Goal: Task Accomplishment & Management: Use online tool/utility

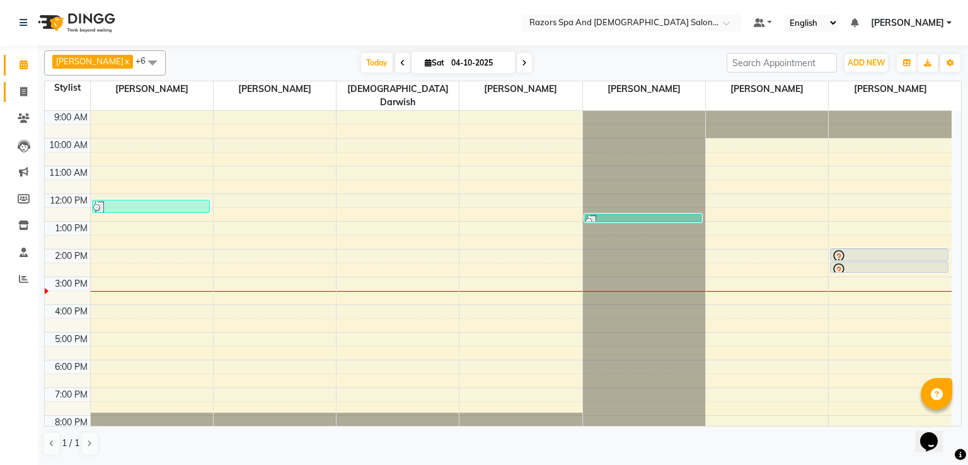
click at [23, 93] on icon at bounding box center [23, 91] width 7 height 9
select select "service"
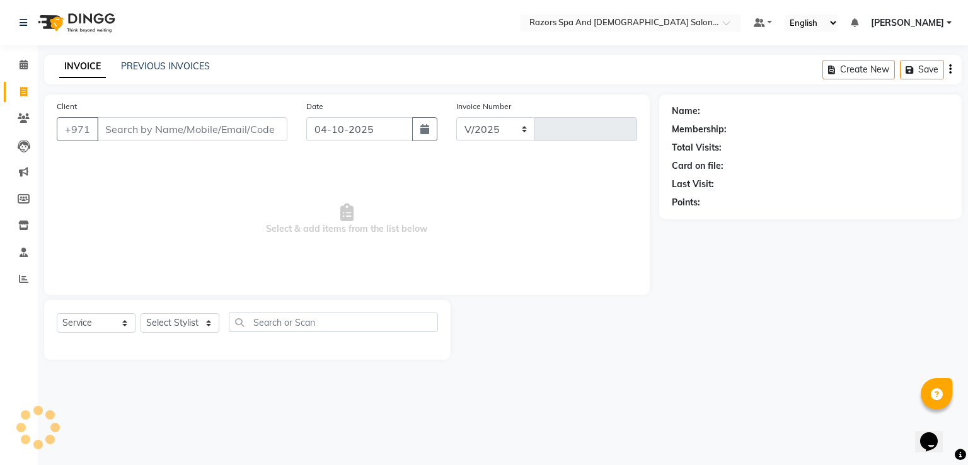
select select "8419"
type input "1178"
click at [192, 131] on input "Client" at bounding box center [192, 129] width 190 height 24
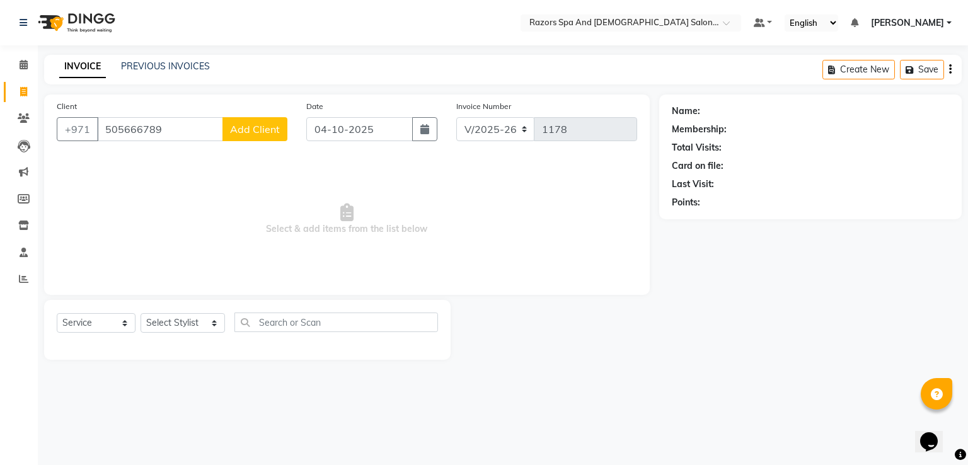
type input "505666789"
click at [244, 139] on button "Add Client" at bounding box center [254, 129] width 65 height 24
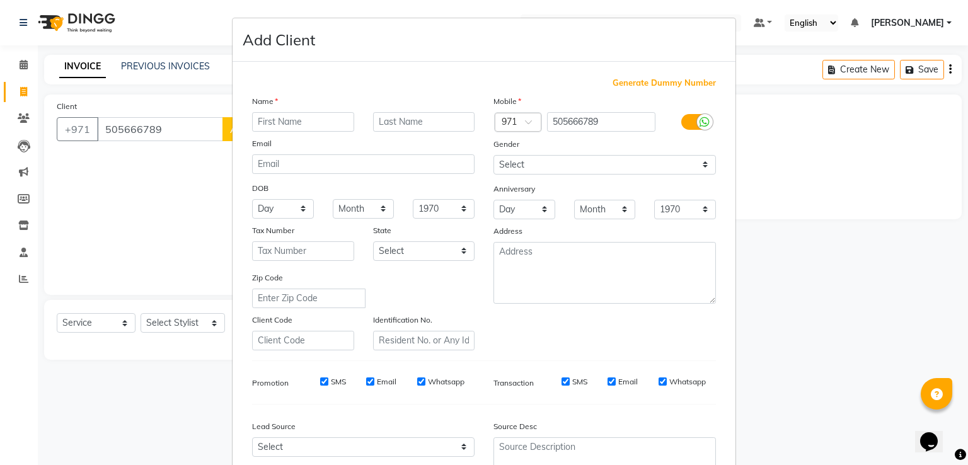
click at [296, 125] on input "text" at bounding box center [303, 122] width 102 height 20
type input "[PERSON_NAME]"
type input "almansoori"
type input "m"
click at [562, 169] on select "Select [DEMOGRAPHIC_DATA] [DEMOGRAPHIC_DATA] Other Prefer Not To Say" at bounding box center [604, 165] width 222 height 20
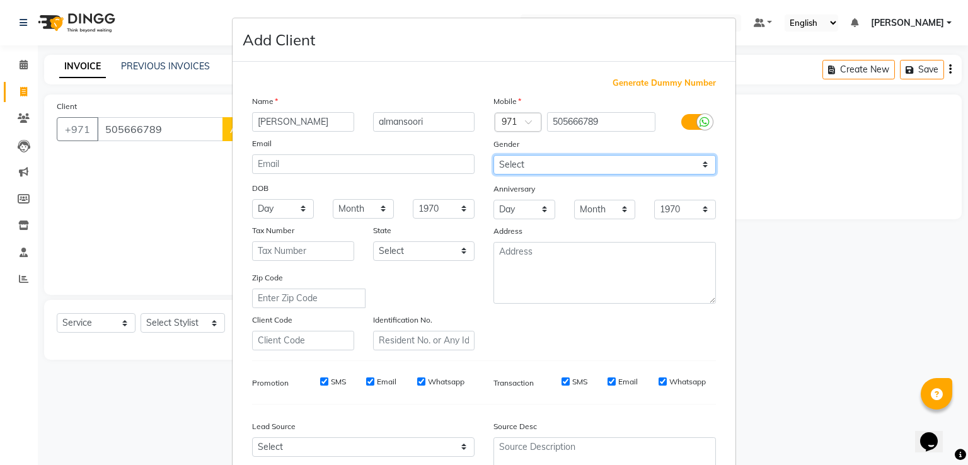
select select "[DEMOGRAPHIC_DATA]"
click at [493, 156] on select "Select [DEMOGRAPHIC_DATA] [DEMOGRAPHIC_DATA] Other Prefer Not To Say" at bounding box center [604, 165] width 222 height 20
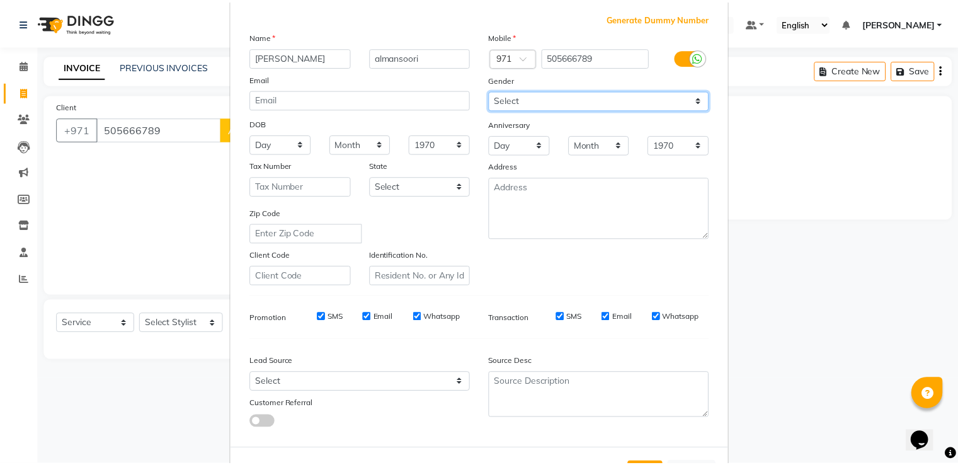
scroll to position [123, 0]
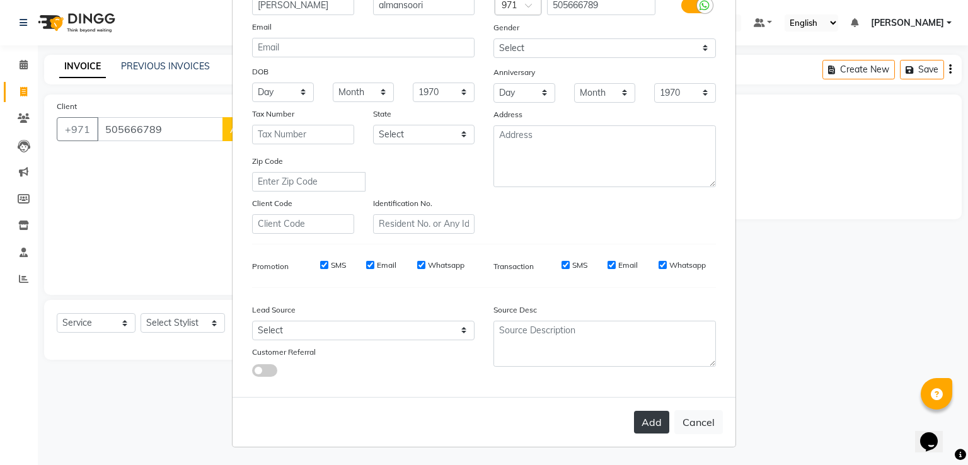
click at [651, 426] on button "Add" at bounding box center [651, 422] width 35 height 23
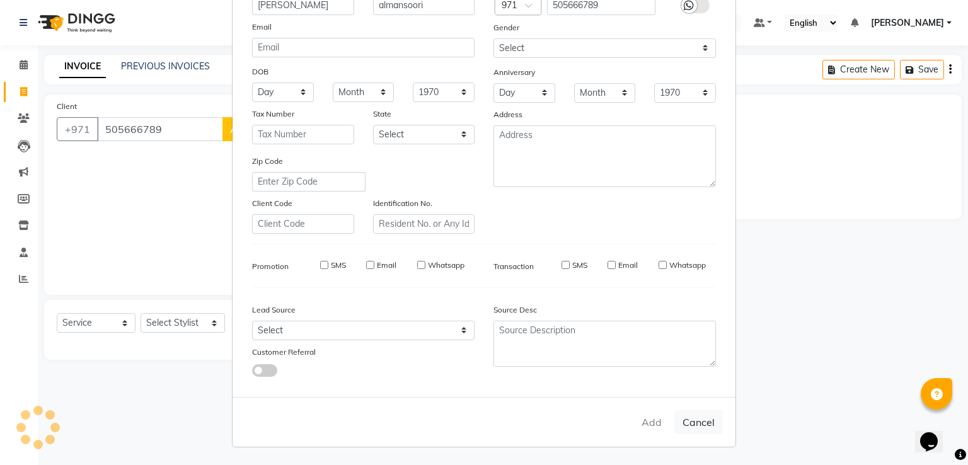
select select
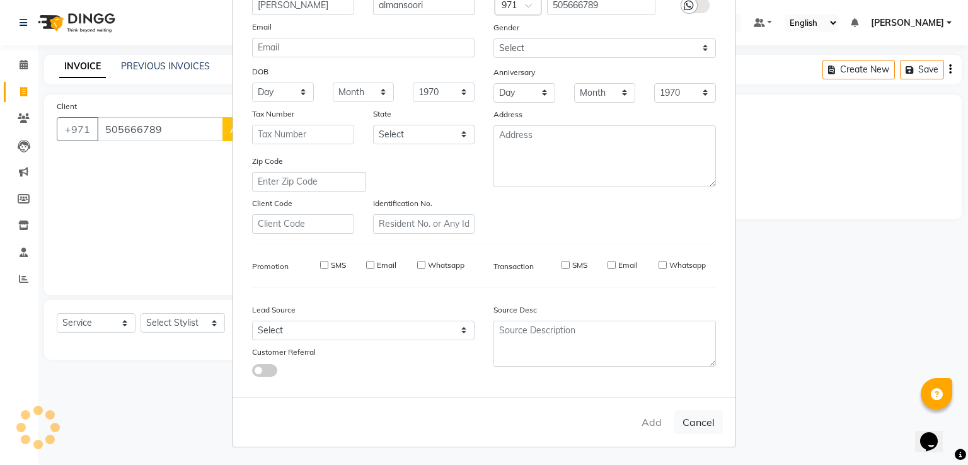
select select
checkbox input "false"
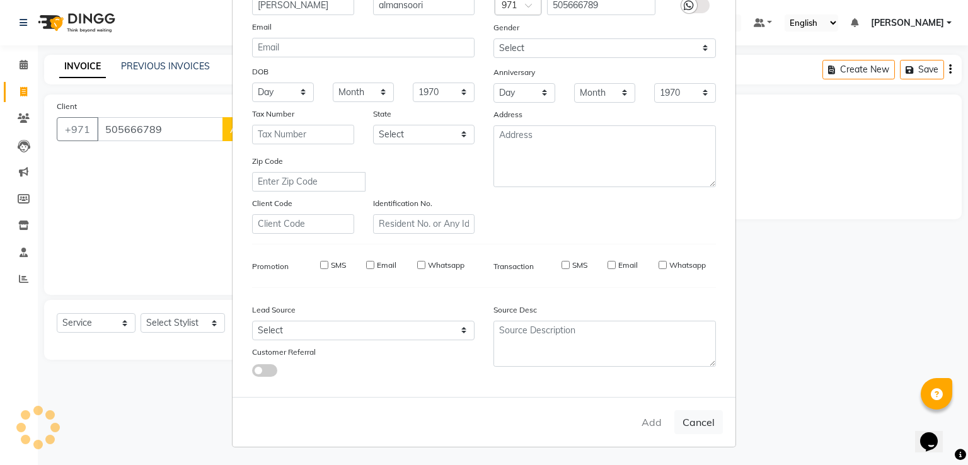
checkbox input "false"
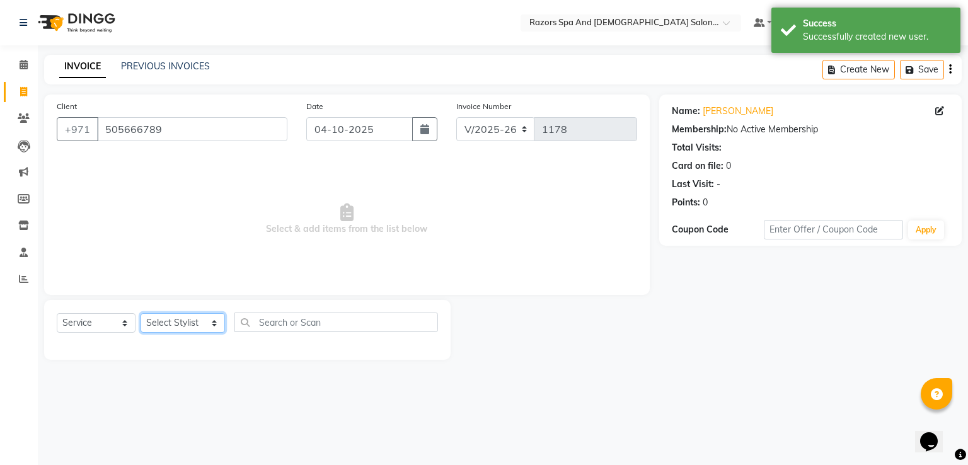
click at [167, 329] on select "Select Stylist [PERSON_NAME] Alaseel [PERSON_NAME] Anwar [PERSON_NAME] Islam [P…" at bounding box center [182, 323] width 84 height 20
select select "84057"
click at [140, 314] on select "Select Stylist [PERSON_NAME] Alaseel [PERSON_NAME] Anwar [PERSON_NAME] Islam [P…" at bounding box center [182, 323] width 84 height 20
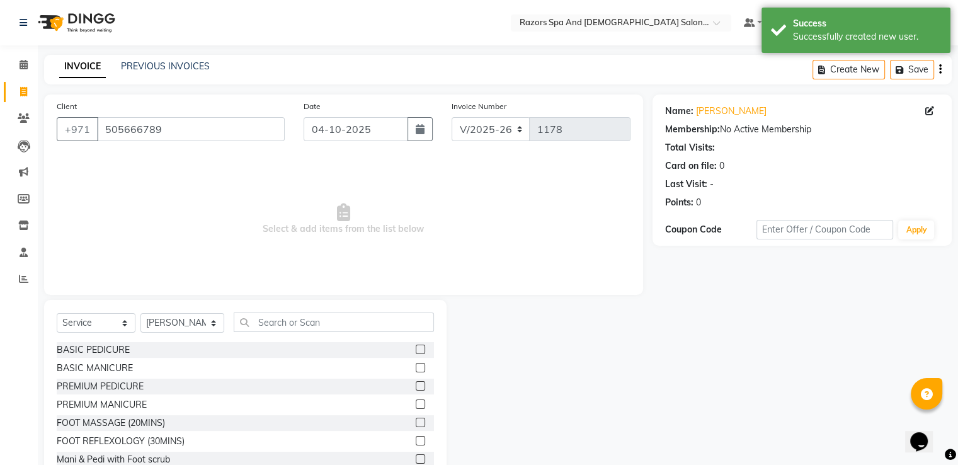
click at [416, 350] on label at bounding box center [420, 349] width 9 height 9
click at [416, 350] on input "checkbox" at bounding box center [420, 350] width 8 height 8
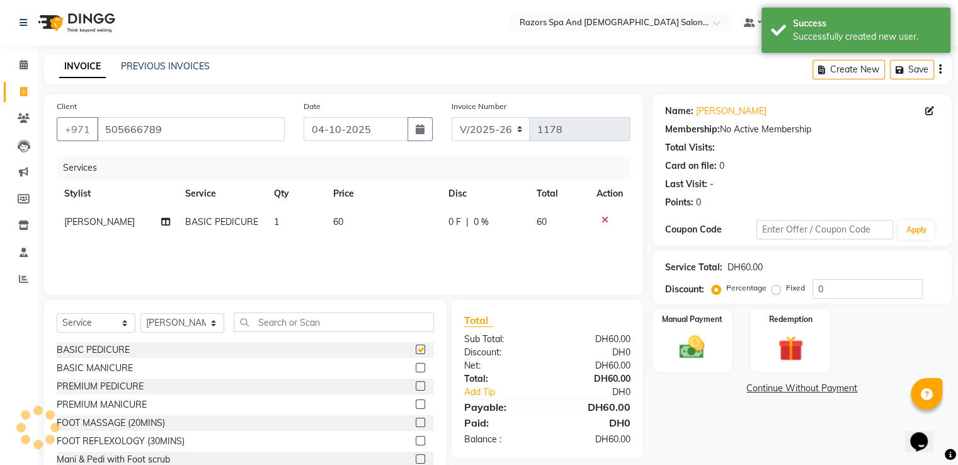
checkbox input "false"
click at [416, 368] on label at bounding box center [420, 367] width 9 height 9
click at [416, 368] on input "checkbox" at bounding box center [420, 368] width 8 height 8
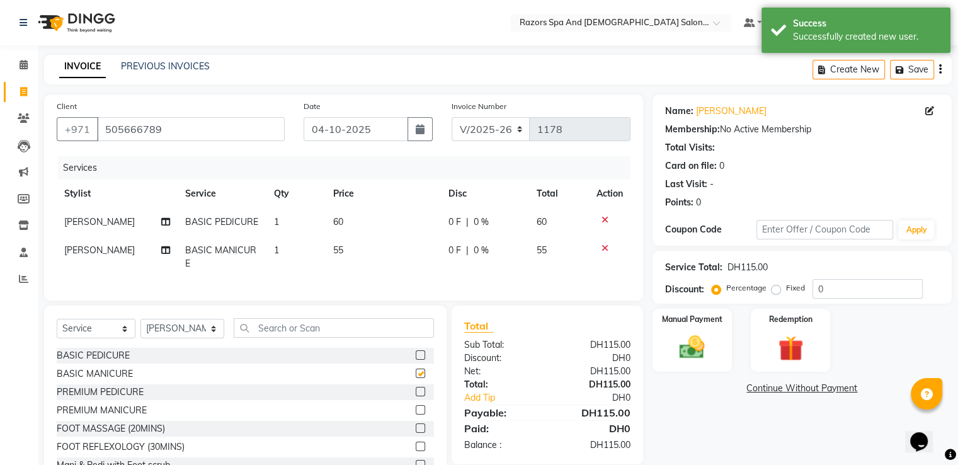
checkbox input "false"
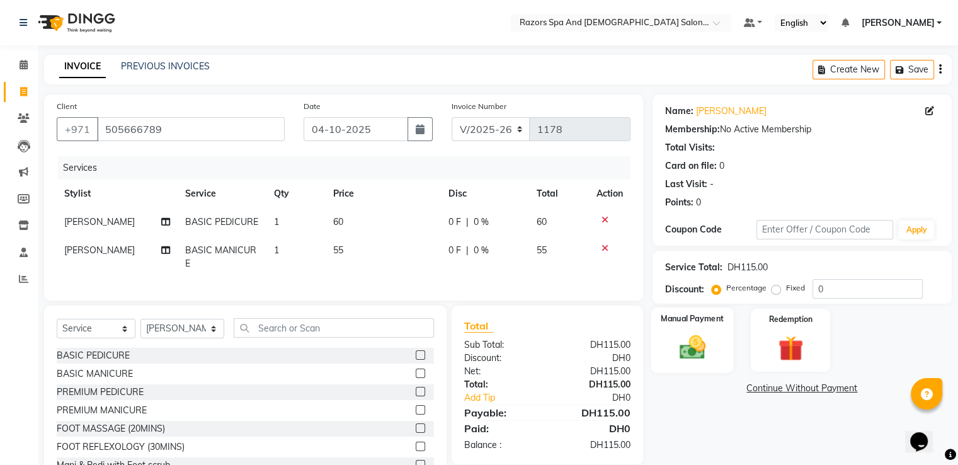
click at [684, 348] on img at bounding box center [692, 348] width 42 height 30
click at [820, 393] on span "CARD" at bounding box center [816, 389] width 27 height 14
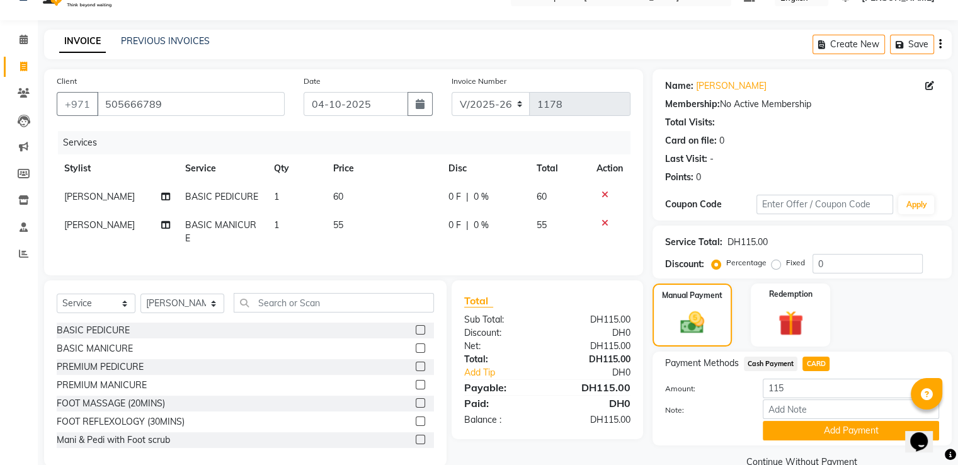
scroll to position [55, 0]
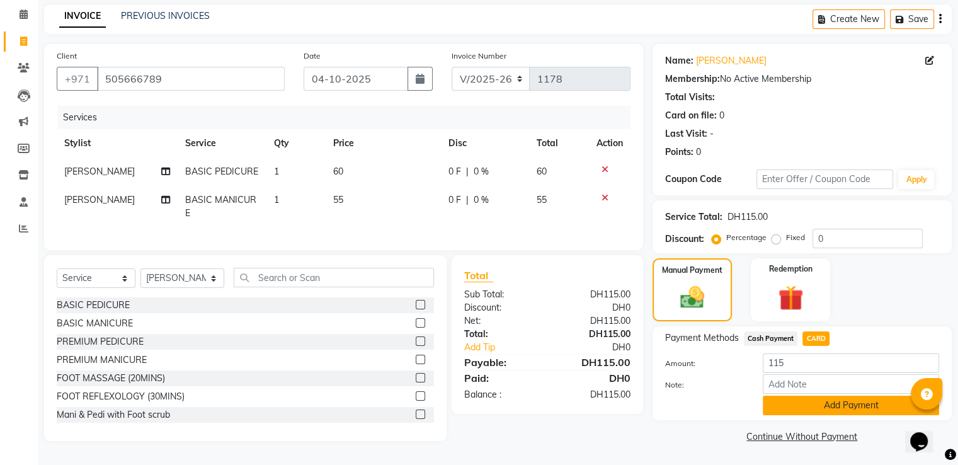
click at [833, 401] on button "Add Payment" at bounding box center [851, 406] width 176 height 20
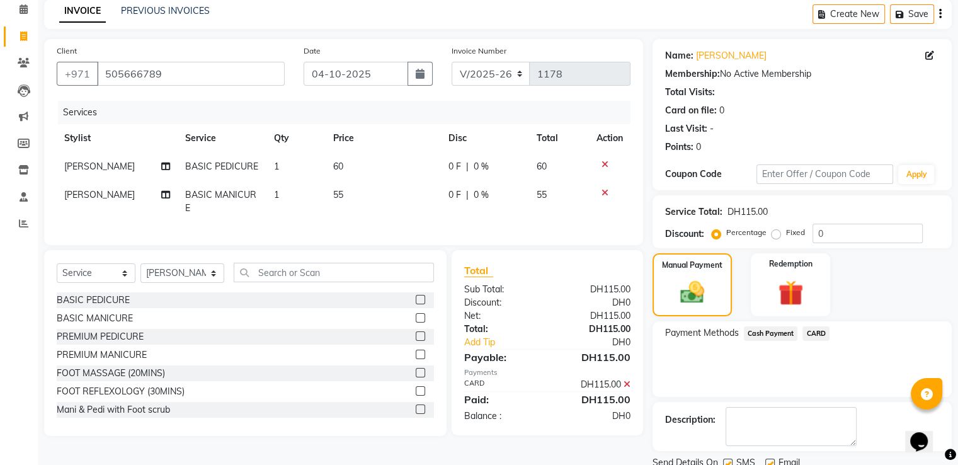
scroll to position [103, 0]
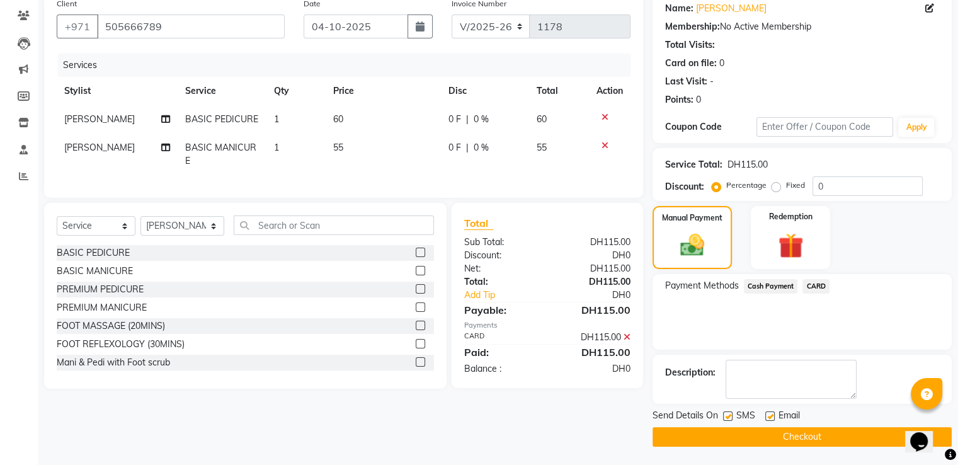
click at [720, 441] on button "Checkout" at bounding box center [802, 437] width 299 height 20
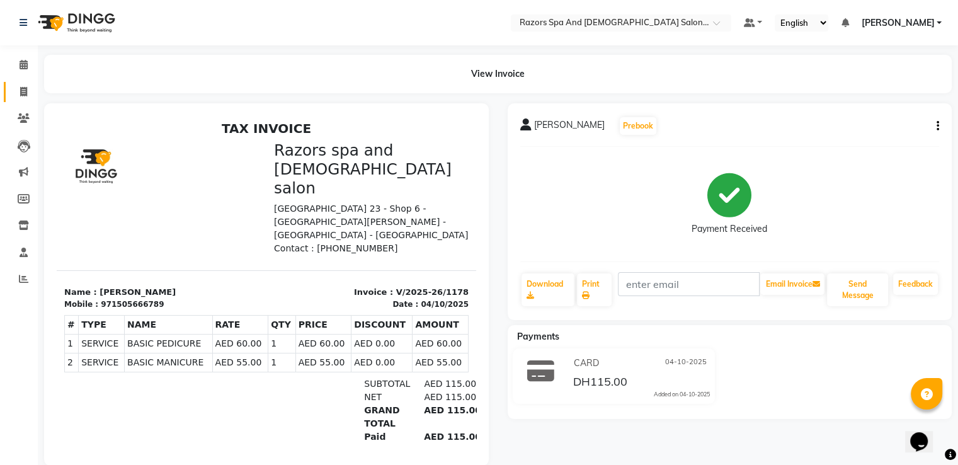
click at [20, 96] on span at bounding box center [24, 92] width 22 height 14
select select "service"
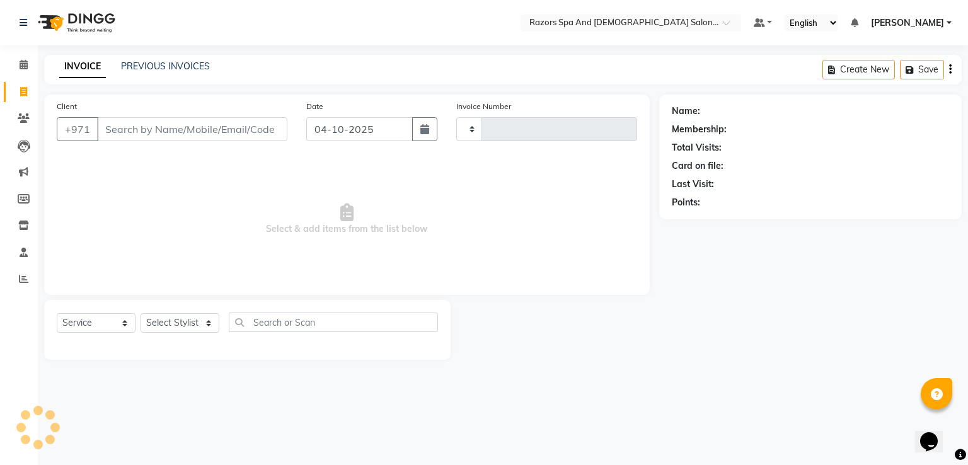
type input "1179"
select select "8419"
click at [160, 134] on input "Client" at bounding box center [192, 129] width 190 height 24
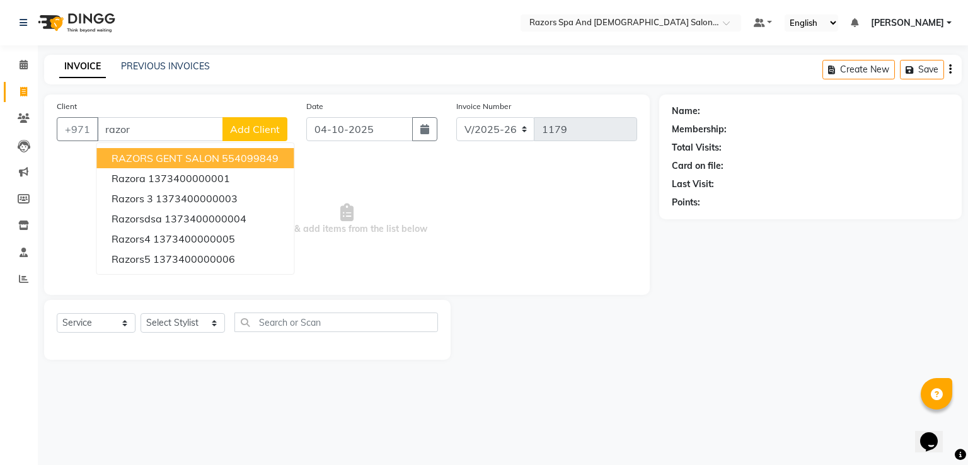
click at [259, 154] on ngb-highlight "554099849" at bounding box center [250, 158] width 57 height 13
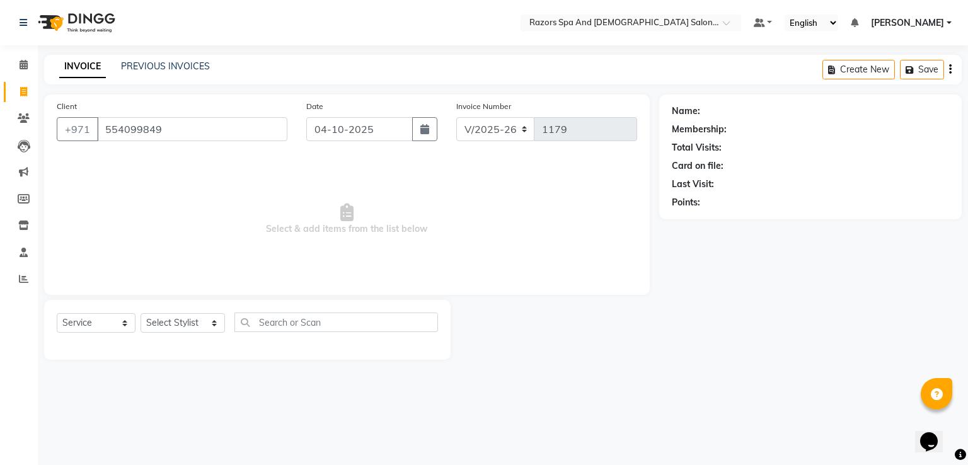
type input "554099849"
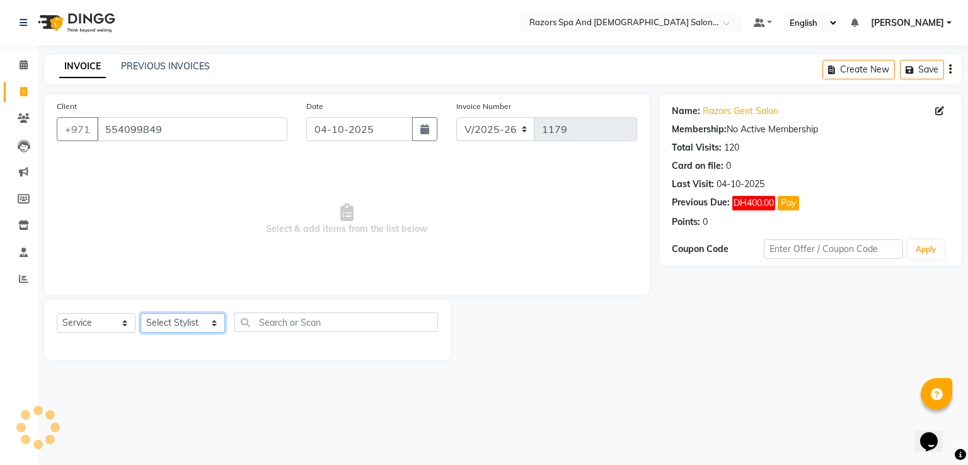
click at [181, 326] on select "Select Stylist [PERSON_NAME] Alaseel [PERSON_NAME] Anwar [PERSON_NAME] Islam [P…" at bounding box center [182, 323] width 84 height 20
select select "81367"
click at [140, 314] on select "Select Stylist [PERSON_NAME] Alaseel [PERSON_NAME] Anwar [PERSON_NAME] Islam [P…" at bounding box center [182, 323] width 84 height 20
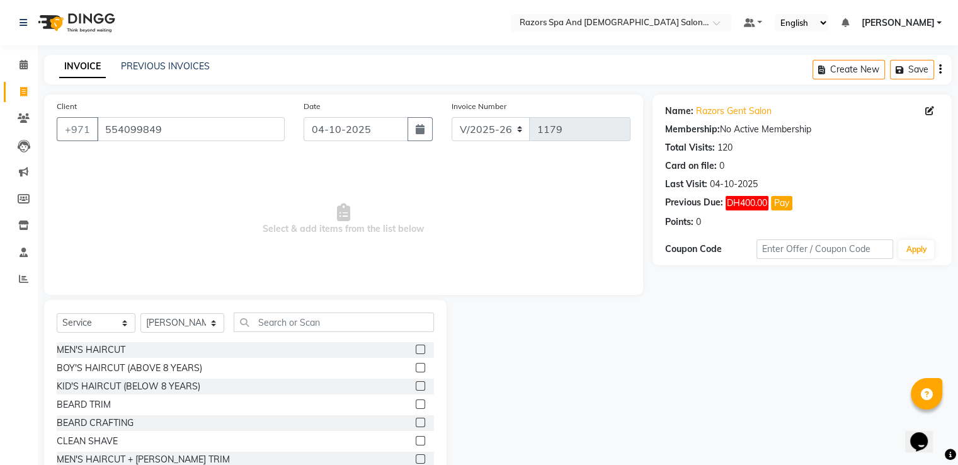
click at [416, 423] on label at bounding box center [420, 422] width 9 height 9
click at [416, 423] on input "checkbox" at bounding box center [420, 423] width 8 height 8
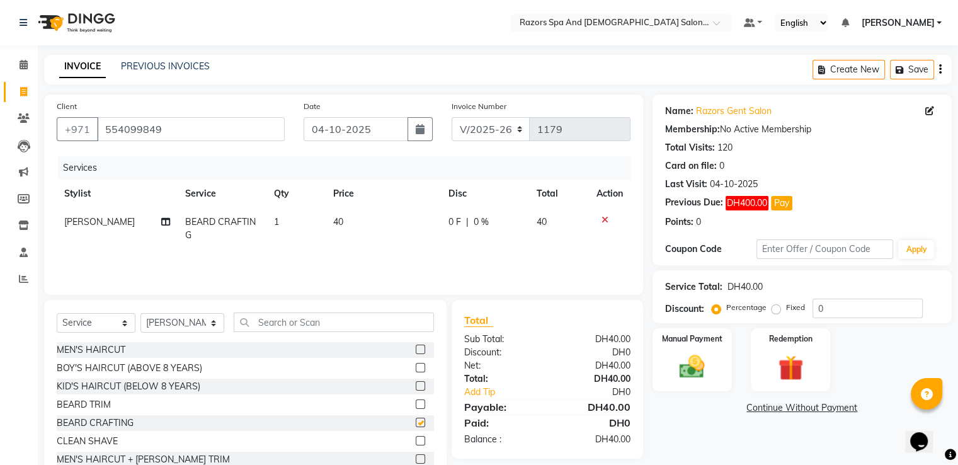
checkbox input "false"
click at [487, 396] on link "Add Tip" at bounding box center [509, 392] width 108 height 13
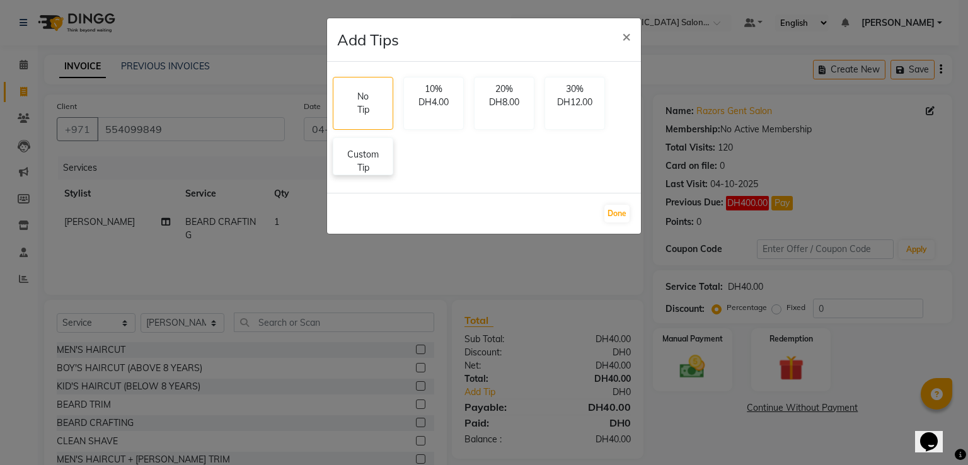
click at [365, 168] on p "Custom Tip" at bounding box center [363, 161] width 44 height 26
select select "81367"
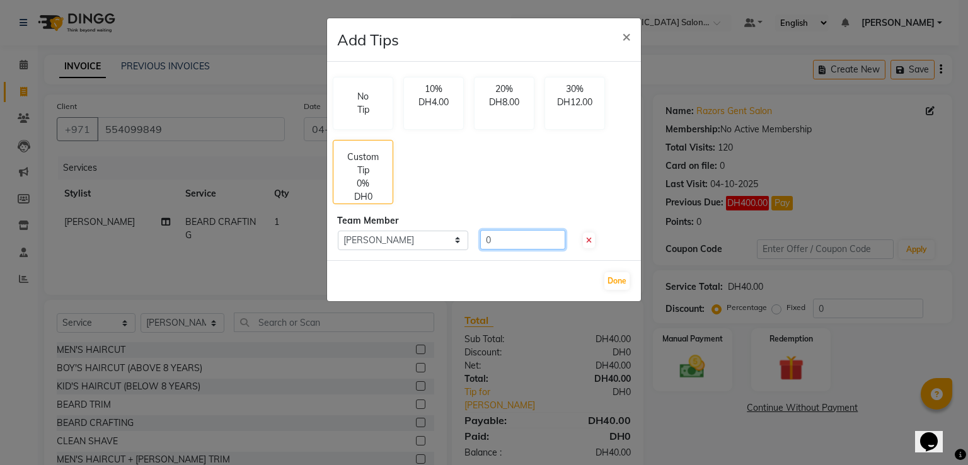
click at [518, 241] on input "0" at bounding box center [522, 240] width 85 height 20
type input "20"
click at [617, 278] on button "Done" at bounding box center [616, 281] width 25 height 18
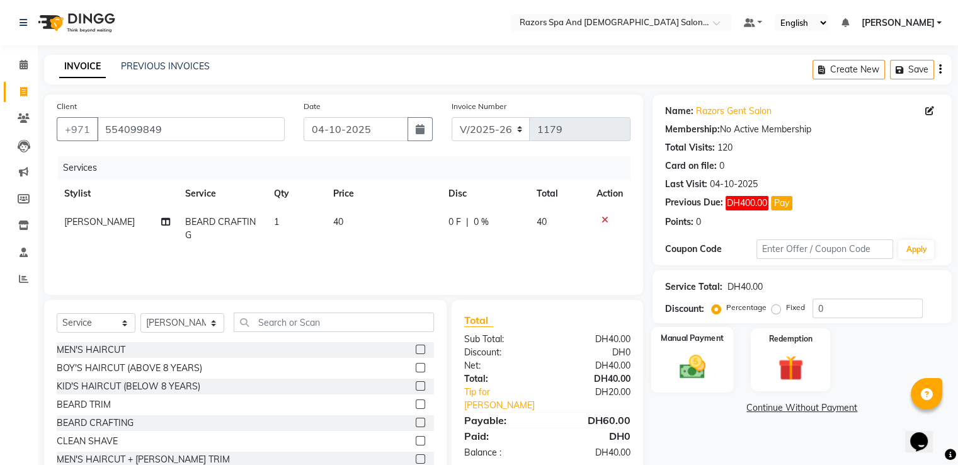
click at [690, 365] on img at bounding box center [692, 367] width 42 height 30
click at [824, 406] on span "CARD" at bounding box center [816, 408] width 27 height 14
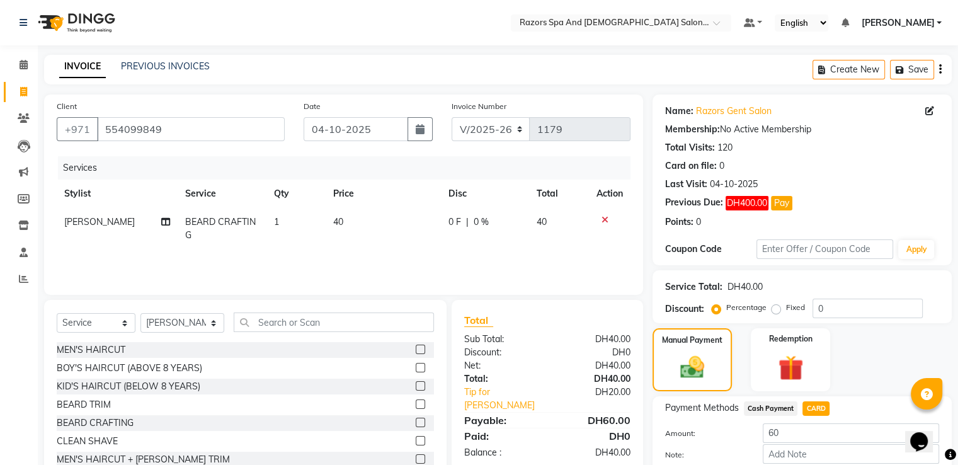
scroll to position [71, 0]
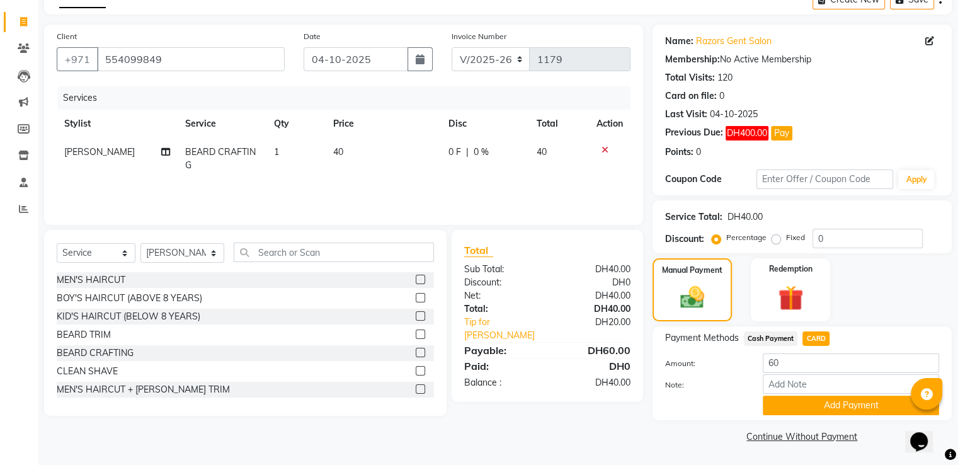
click at [791, 406] on button "Add Payment" at bounding box center [851, 406] width 176 height 20
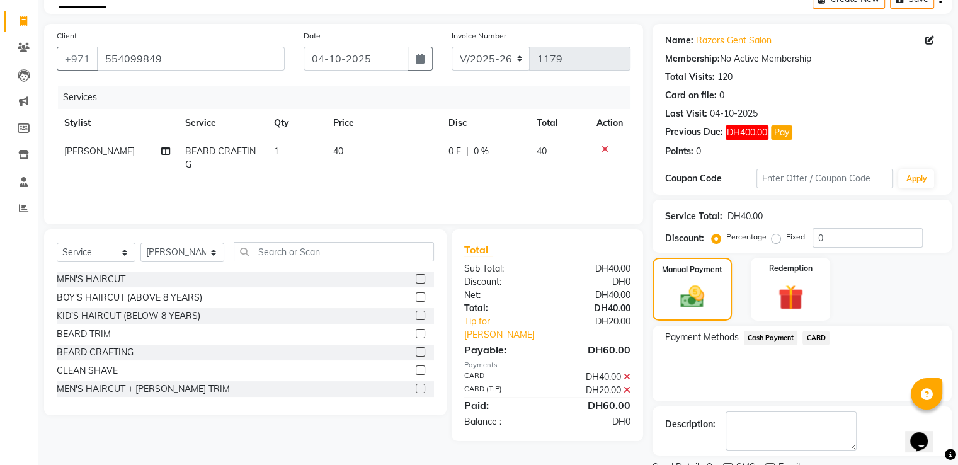
scroll to position [122, 0]
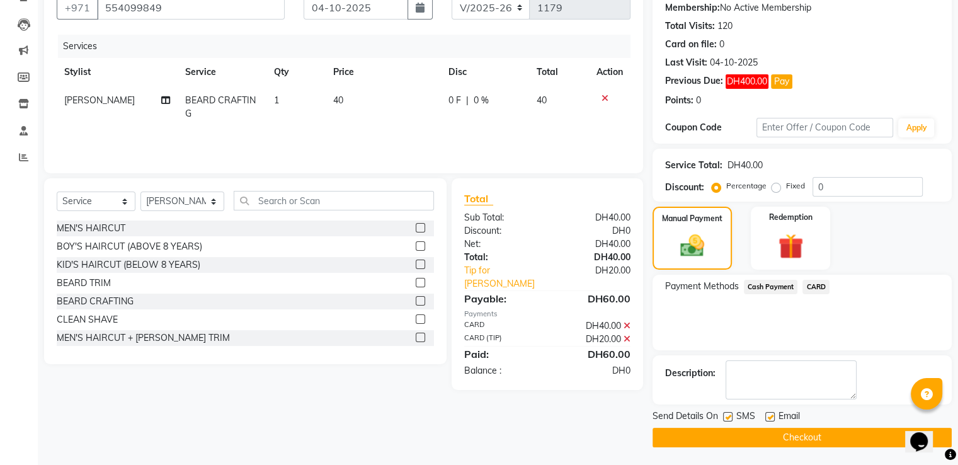
click at [740, 442] on button "Checkout" at bounding box center [802, 438] width 299 height 20
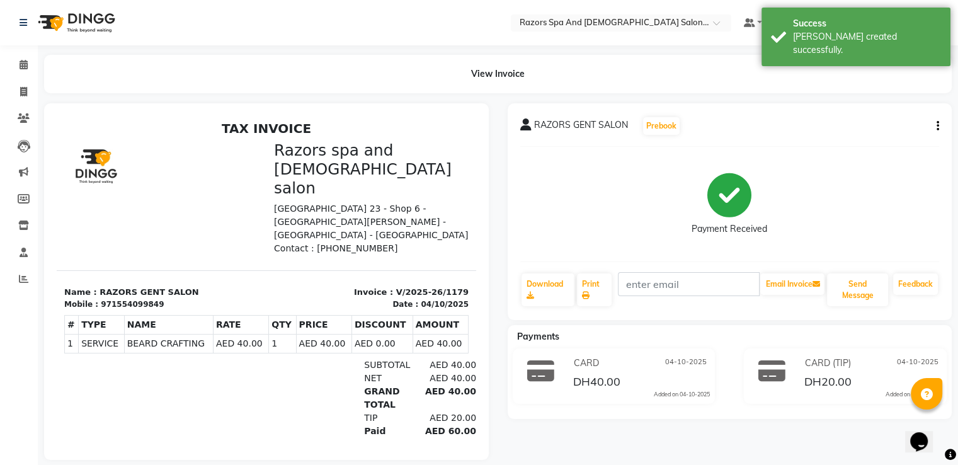
click at [23, 91] on icon at bounding box center [23, 91] width 7 height 9
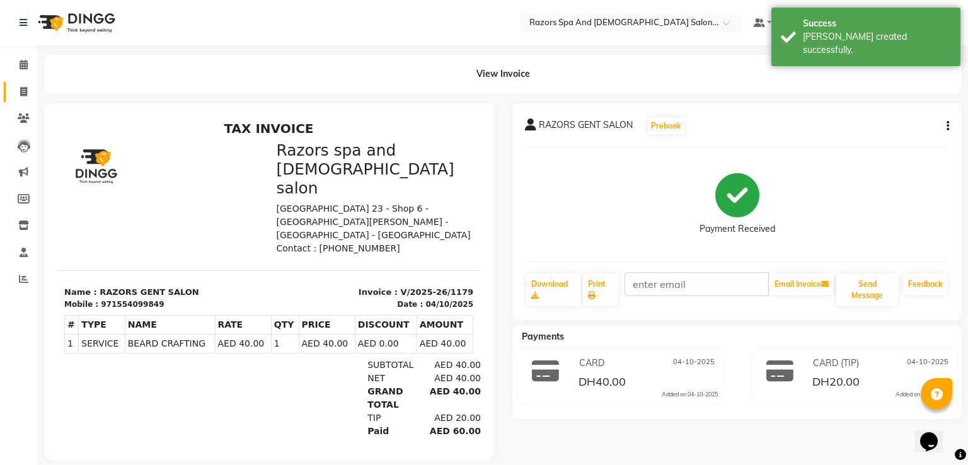
select select "8419"
select select "service"
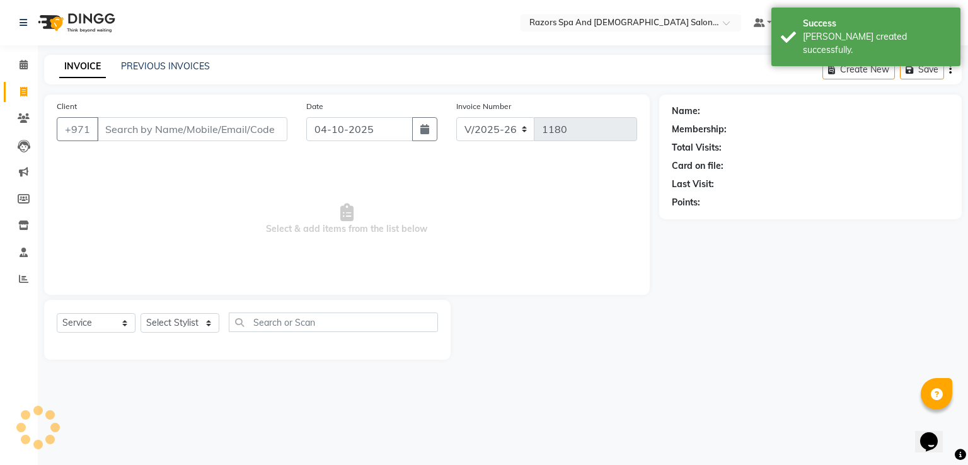
click at [151, 135] on input "Client" at bounding box center [192, 129] width 190 height 24
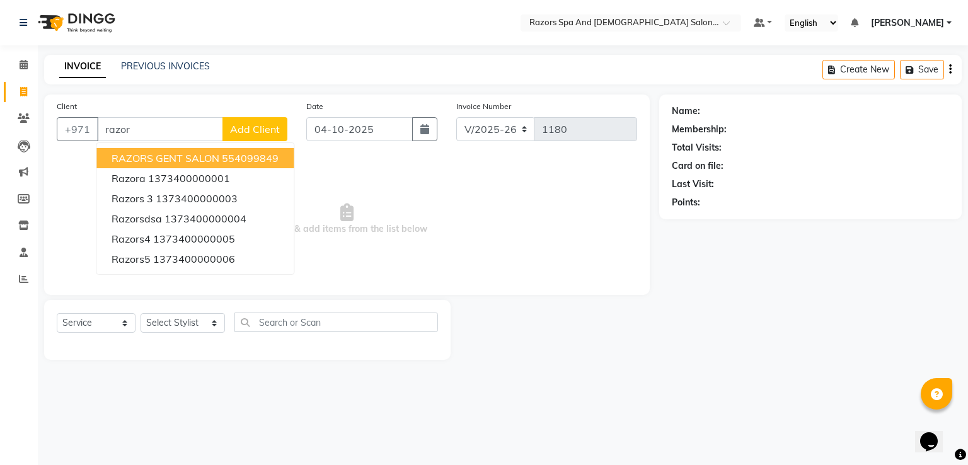
click at [259, 163] on ngb-highlight "554099849" at bounding box center [250, 158] width 57 height 13
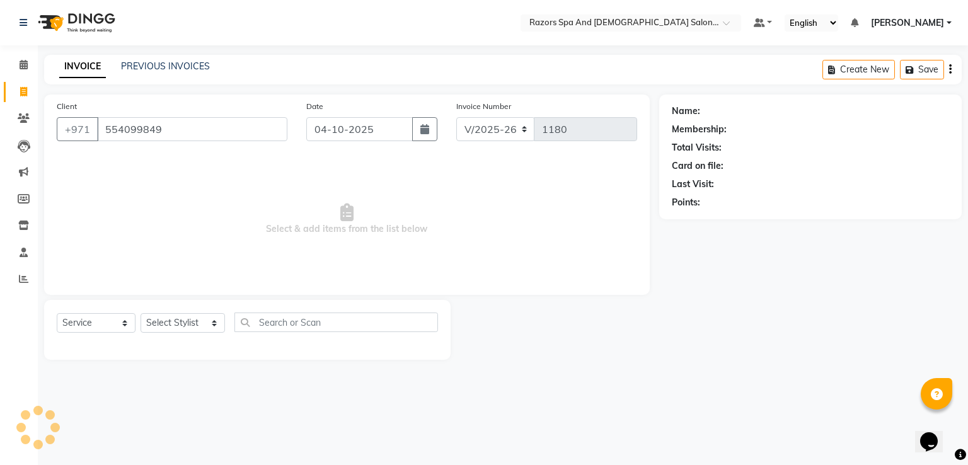
type input "554099849"
click at [186, 320] on select "Select Stylist [PERSON_NAME] Alaseel [PERSON_NAME] Anwar [PERSON_NAME] Islam [P…" at bounding box center [182, 323] width 84 height 20
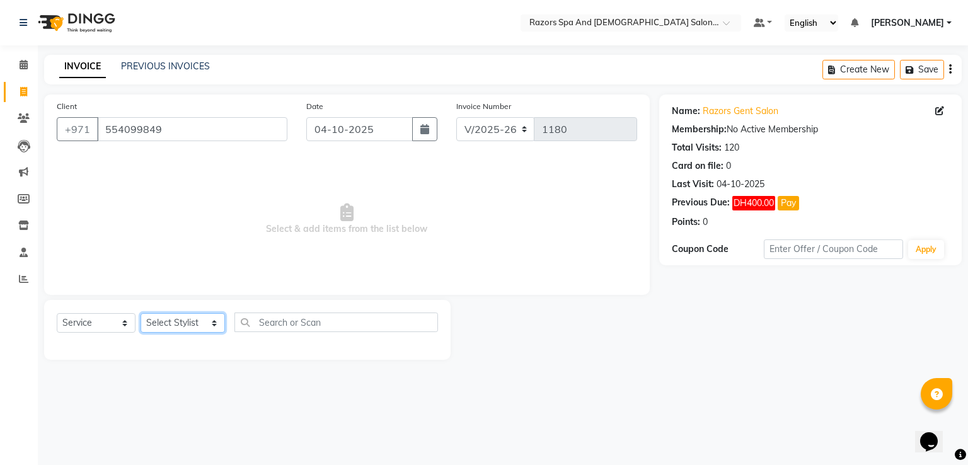
select select "81370"
click at [140, 314] on select "Select Stylist [PERSON_NAME] Alaseel [PERSON_NAME] Anwar [PERSON_NAME] Islam [P…" at bounding box center [182, 323] width 84 height 20
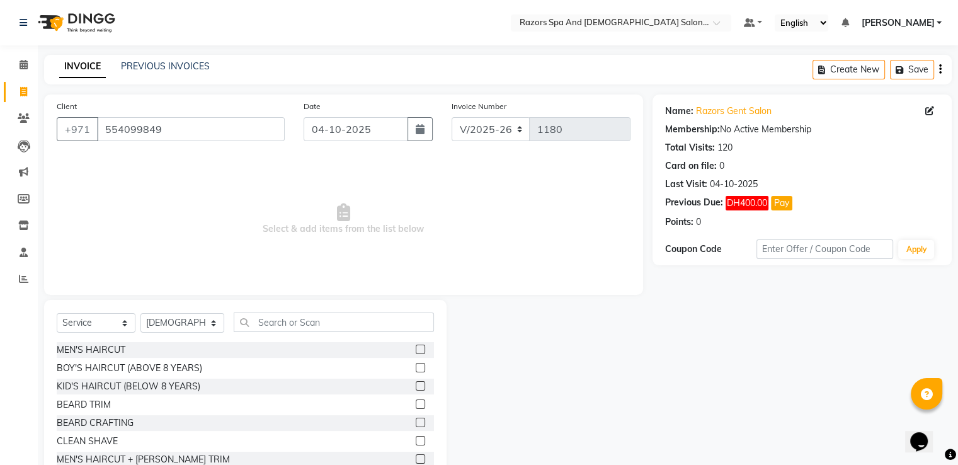
click at [416, 350] on label at bounding box center [420, 349] width 9 height 9
click at [416, 350] on input "checkbox" at bounding box center [420, 350] width 8 height 8
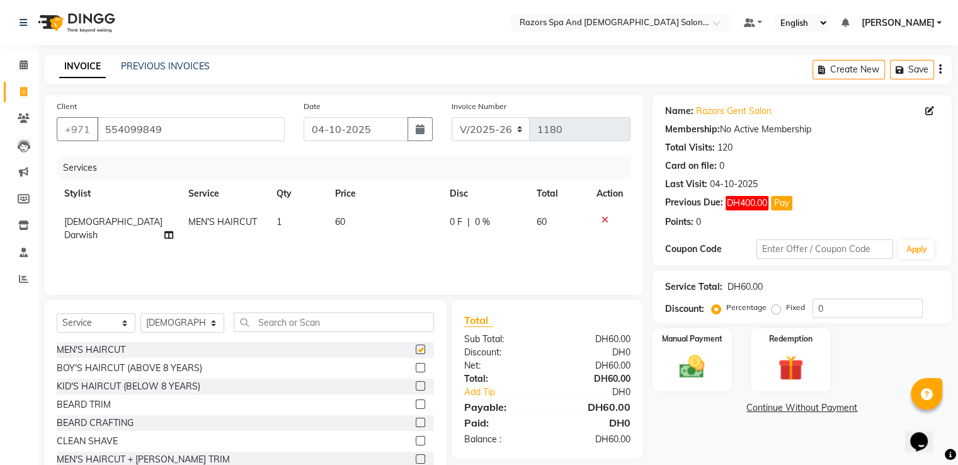
checkbox input "false"
click at [689, 364] on img at bounding box center [692, 366] width 41 height 29
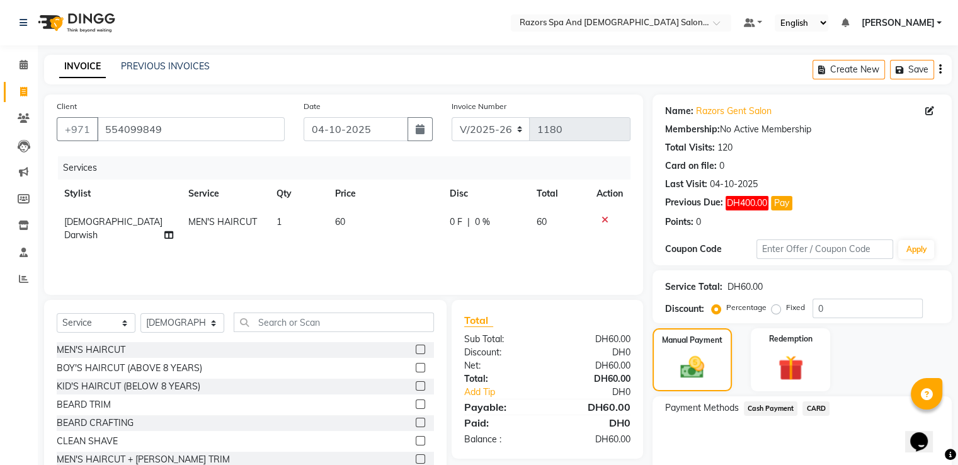
click at [819, 411] on span "CARD" at bounding box center [816, 408] width 27 height 14
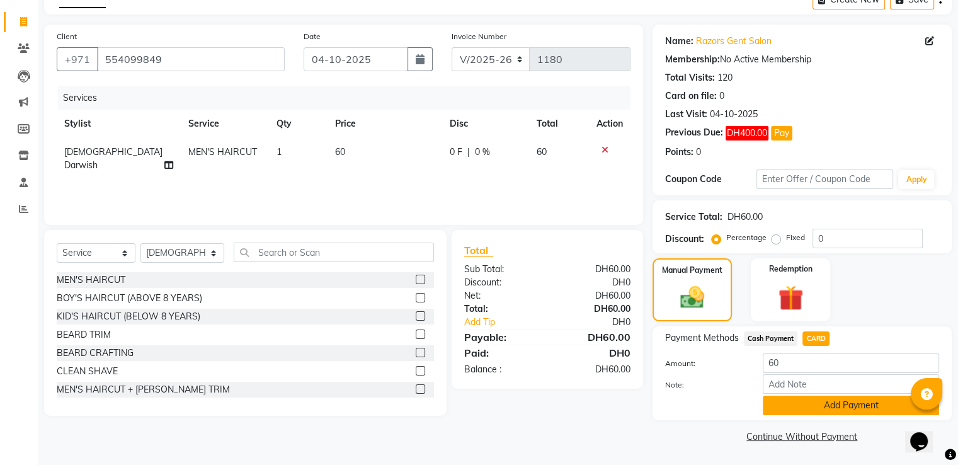
click at [809, 410] on button "Add Payment" at bounding box center [851, 406] width 176 height 20
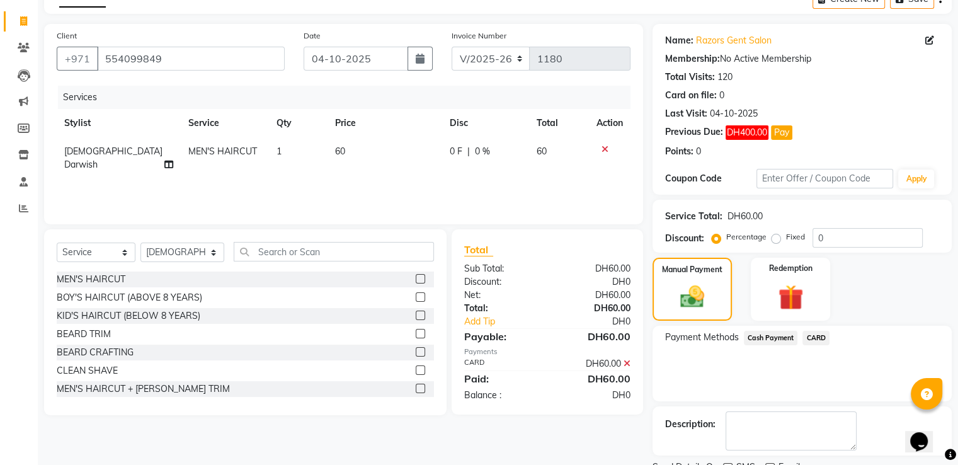
scroll to position [122, 0]
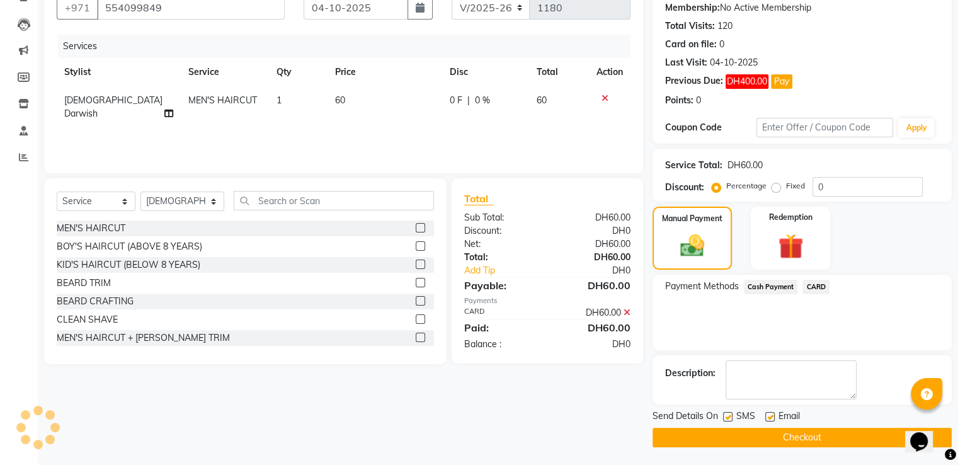
click at [715, 432] on button "Checkout" at bounding box center [802, 438] width 299 height 20
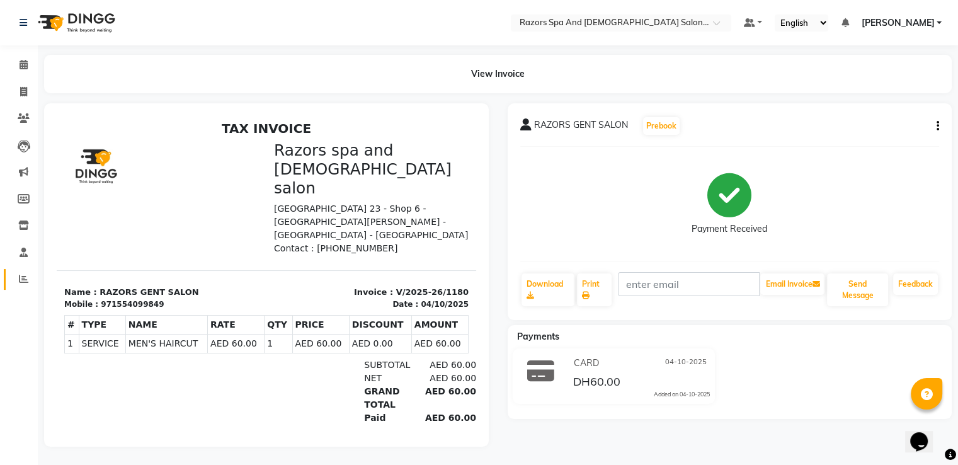
click at [20, 282] on icon at bounding box center [23, 278] width 9 height 9
